Goal: Ask a question: Seek information or help from site administrators or community

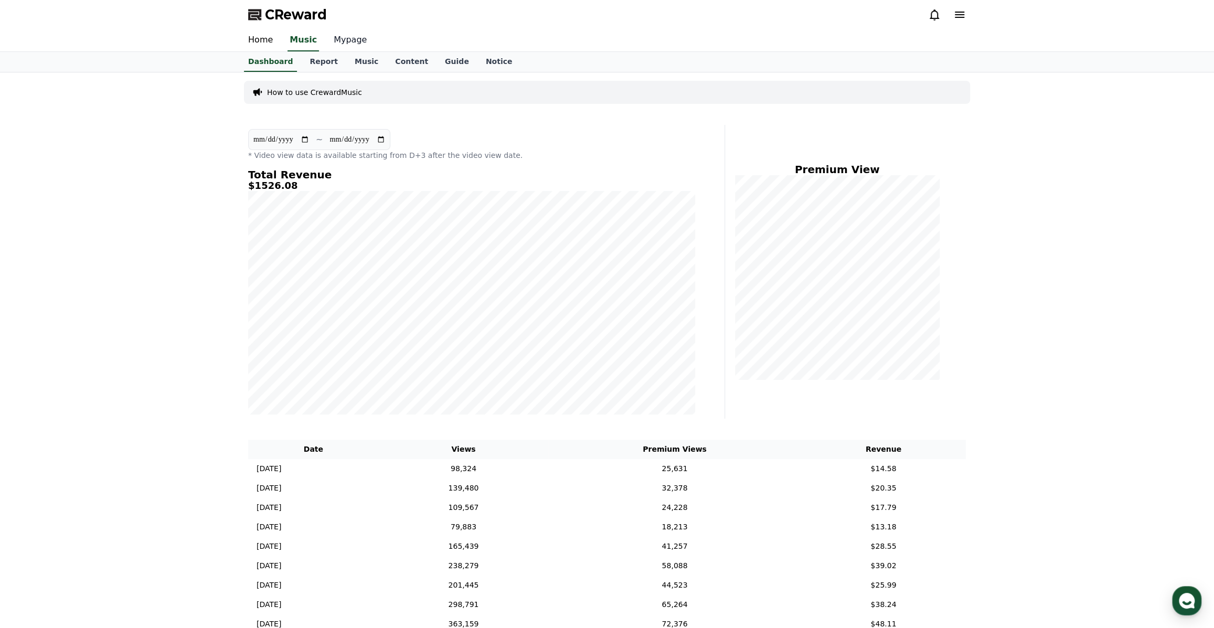
click at [342, 42] on link "Mypage" at bounding box center [350, 40] width 50 height 22
select select "**********"
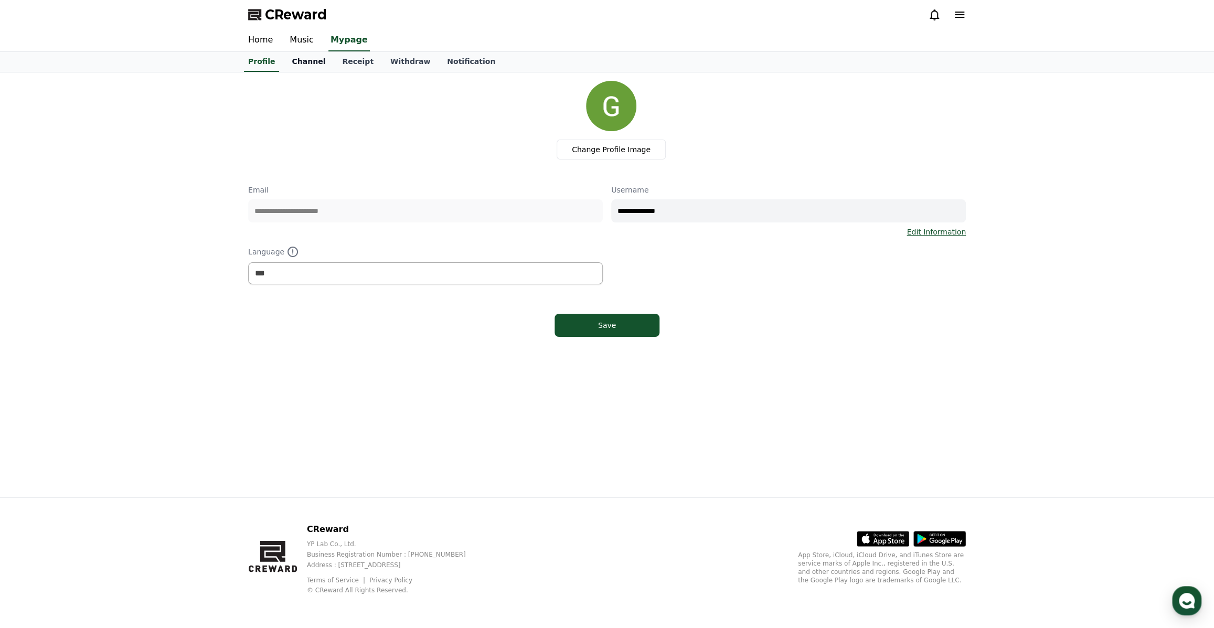
click at [312, 62] on link "Channel" at bounding box center [308, 62] width 50 height 20
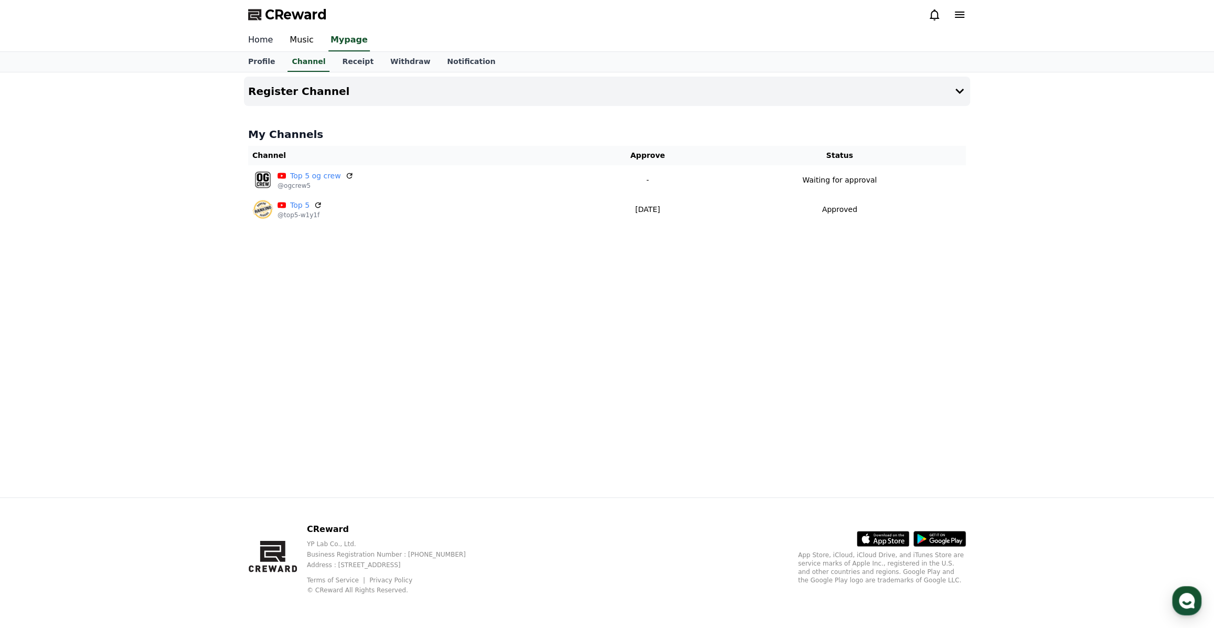
click at [264, 38] on link "Home" at bounding box center [260, 40] width 41 height 22
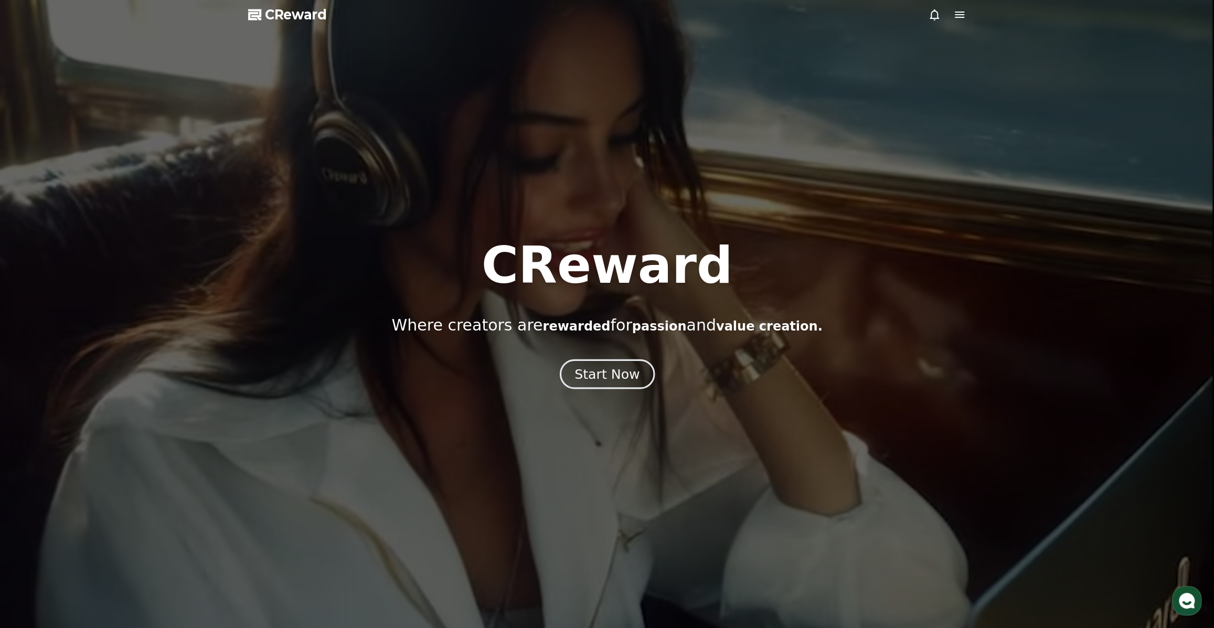
click at [588, 372] on div "Start Now" at bounding box center [606, 374] width 65 height 18
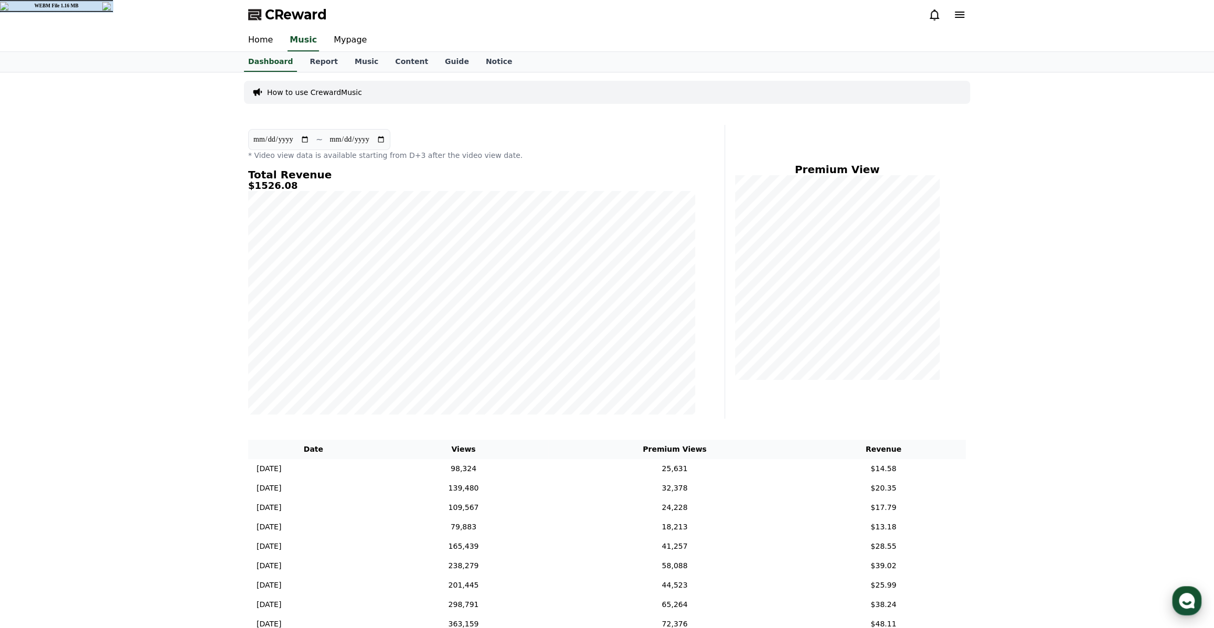
click at [1188, 593] on icon "button" at bounding box center [1186, 600] width 19 height 19
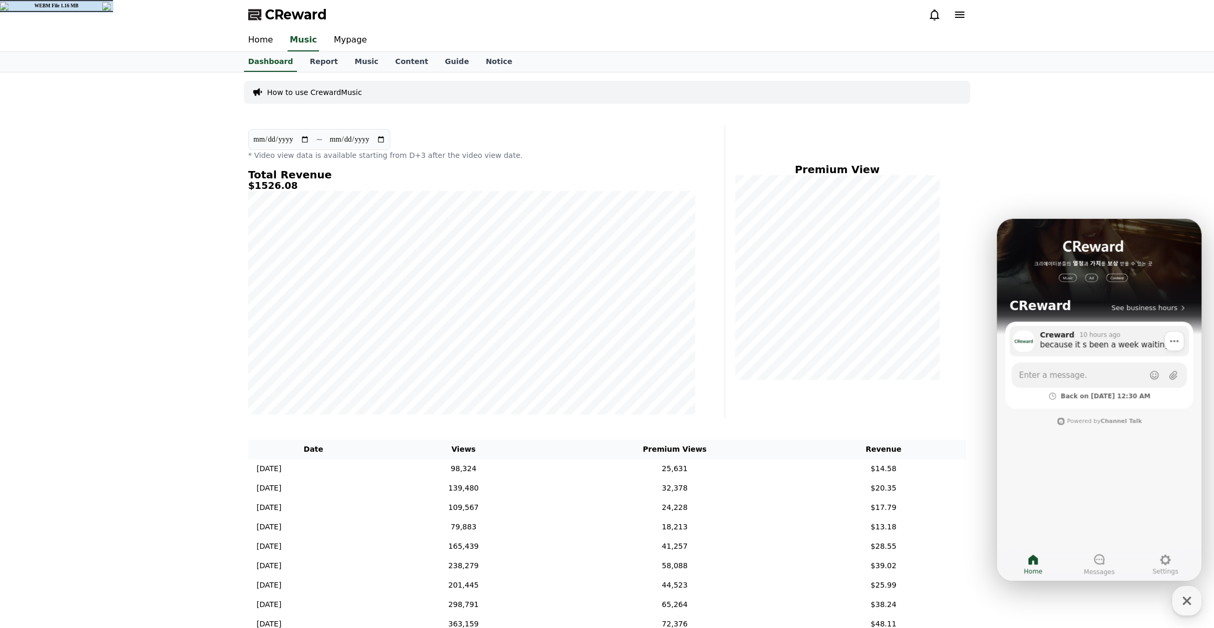
click at [1106, 345] on div "because it s been a week waiting" at bounding box center [1111, 344] width 142 height 10
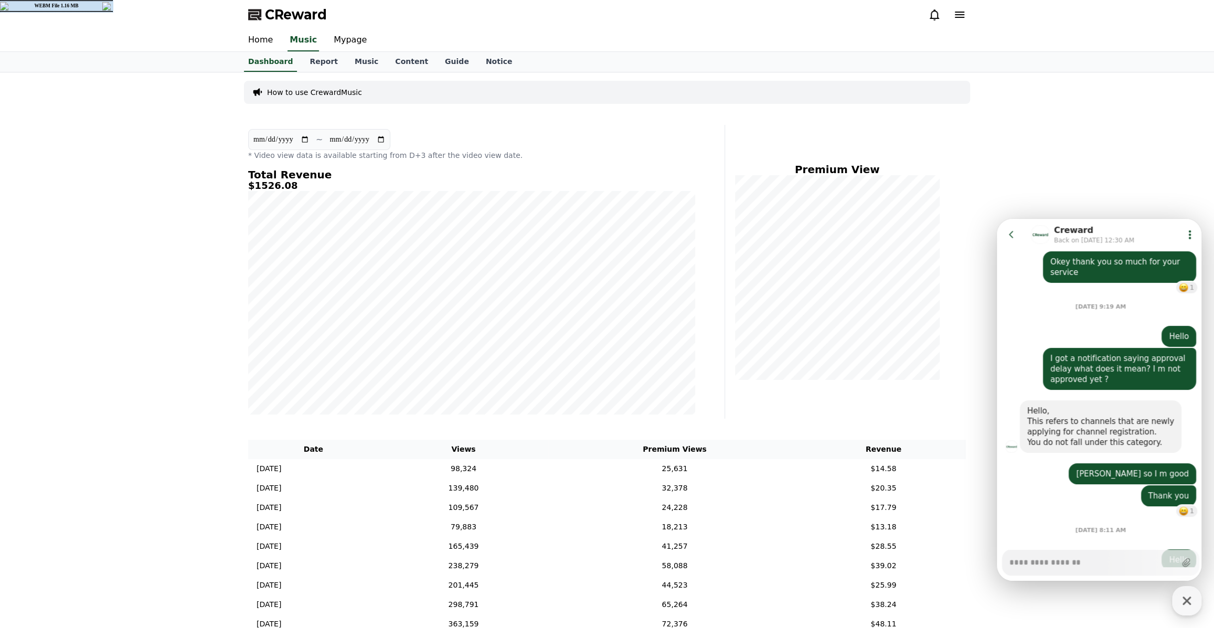
scroll to position [893, 0]
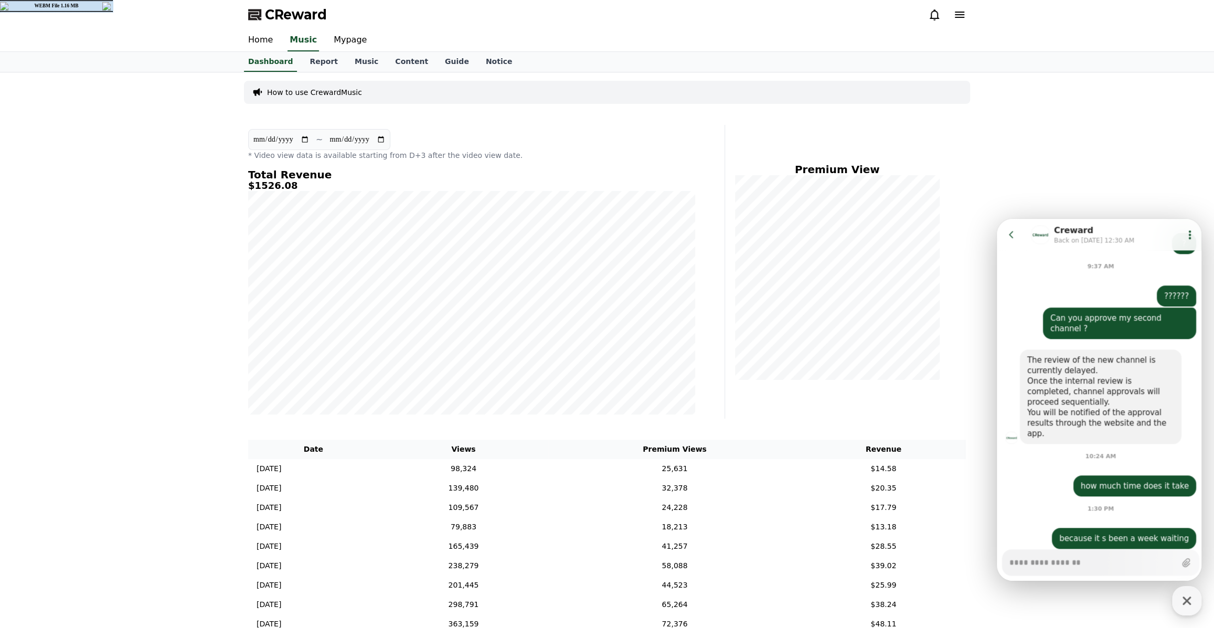
type textarea "*"
click at [1012, 233] on icon at bounding box center [1011, 234] width 10 height 10
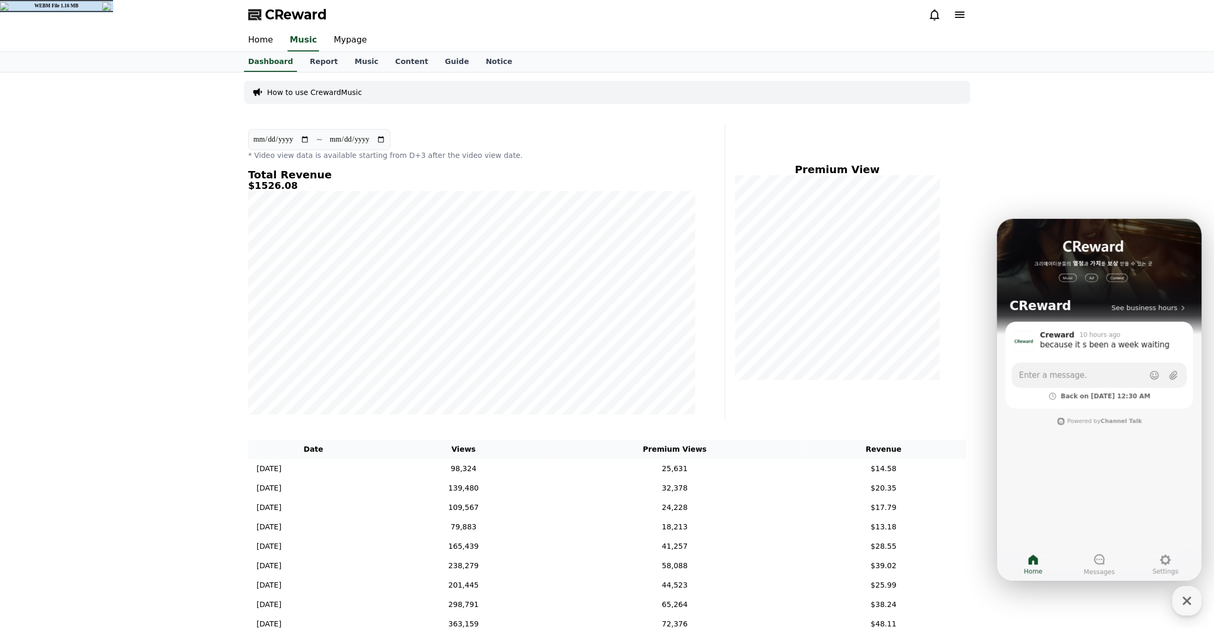
click at [1123, 168] on div "**********" at bounding box center [607, 496] width 1214 height 848
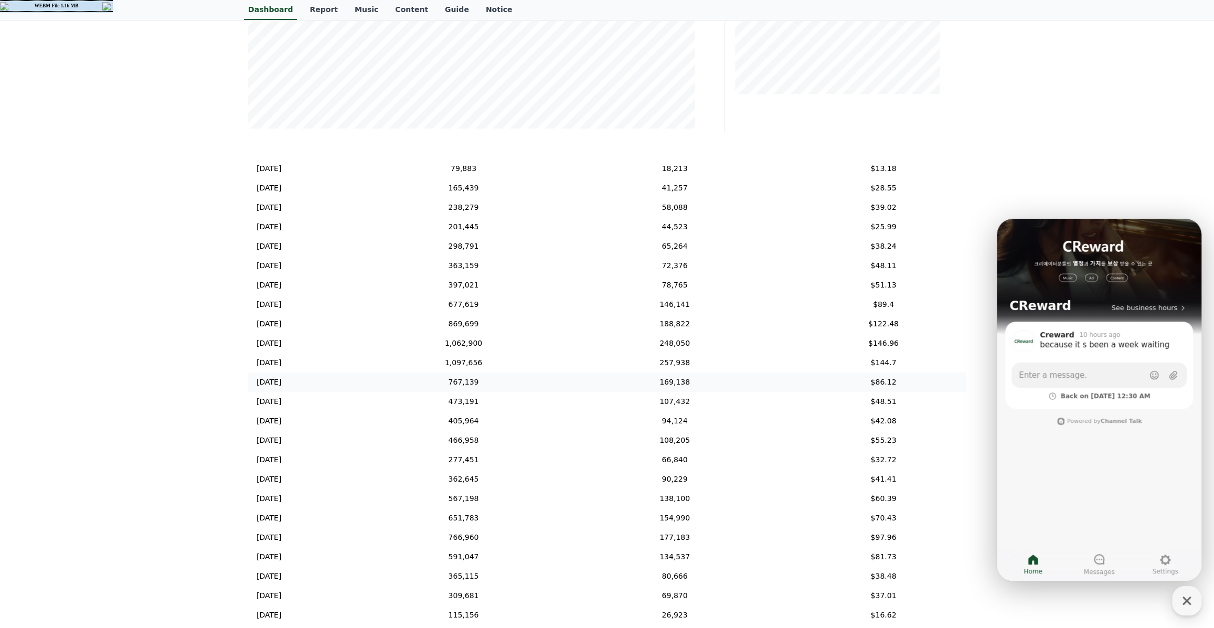
scroll to position [110, 0]
click at [1185, 598] on icon "button" at bounding box center [1186, 600] width 19 height 19
